Goal: Task Accomplishment & Management: Manage account settings

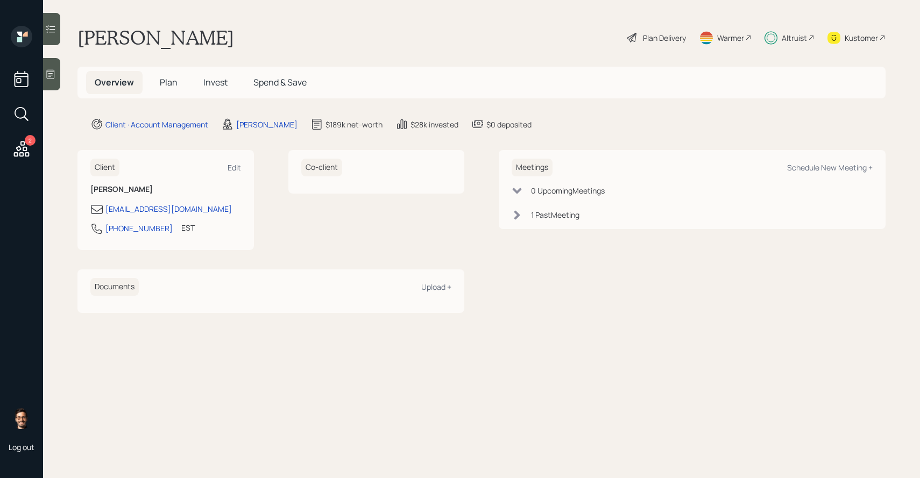
click at [45, 26] on div at bounding box center [51, 29] width 17 height 32
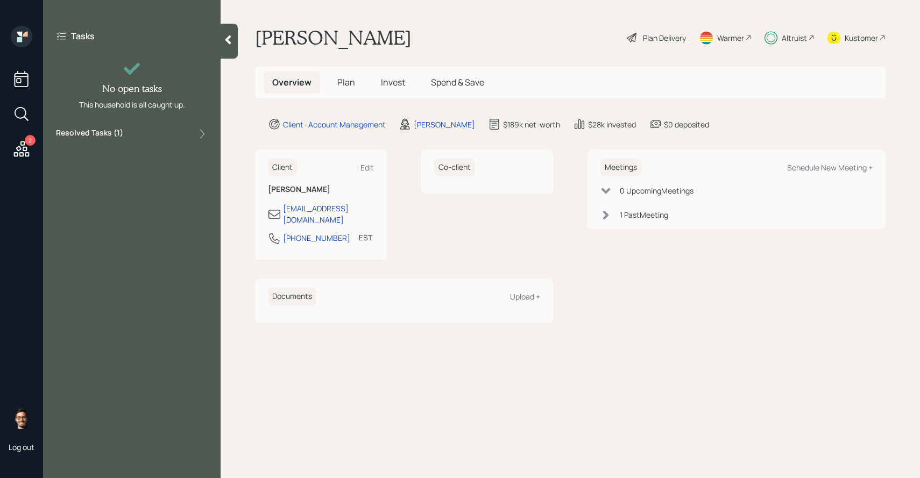
click at [114, 135] on label "Resolved Tasks ( 1 )" at bounding box center [89, 134] width 67 height 13
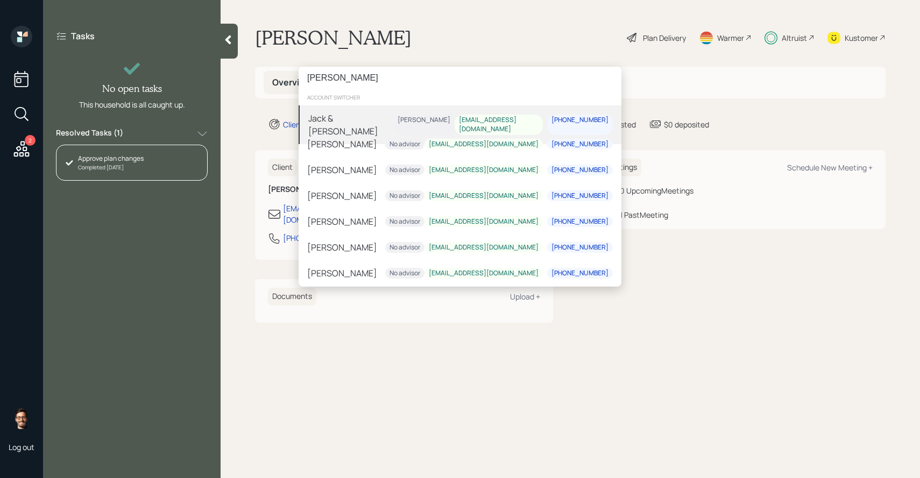
type input "teresa jones"
